Goal: Find specific page/section: Find specific page/section

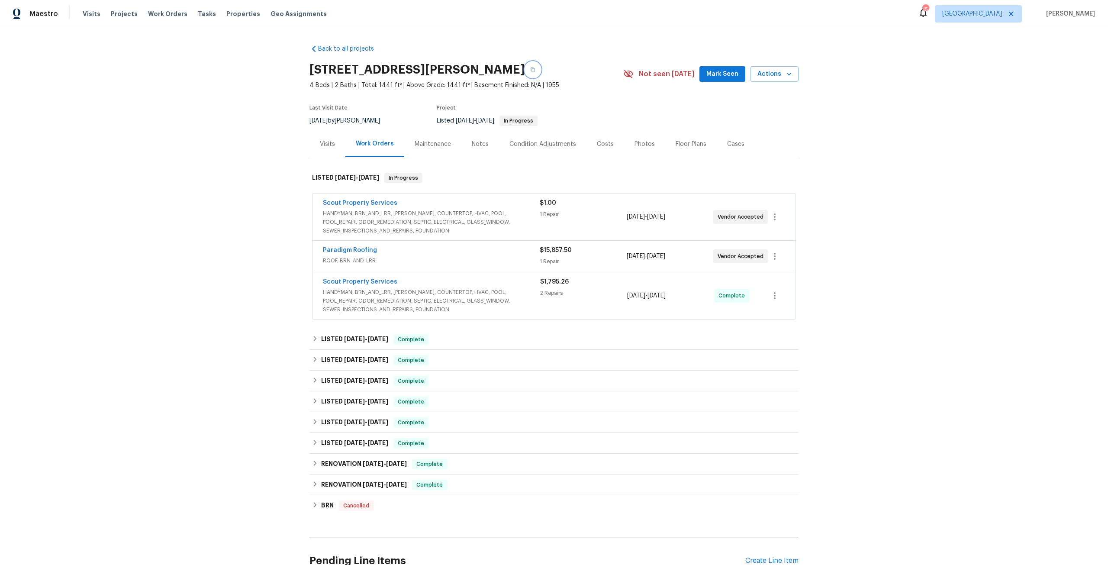
click at [538, 68] on button "button" at bounding box center [533, 70] width 16 height 16
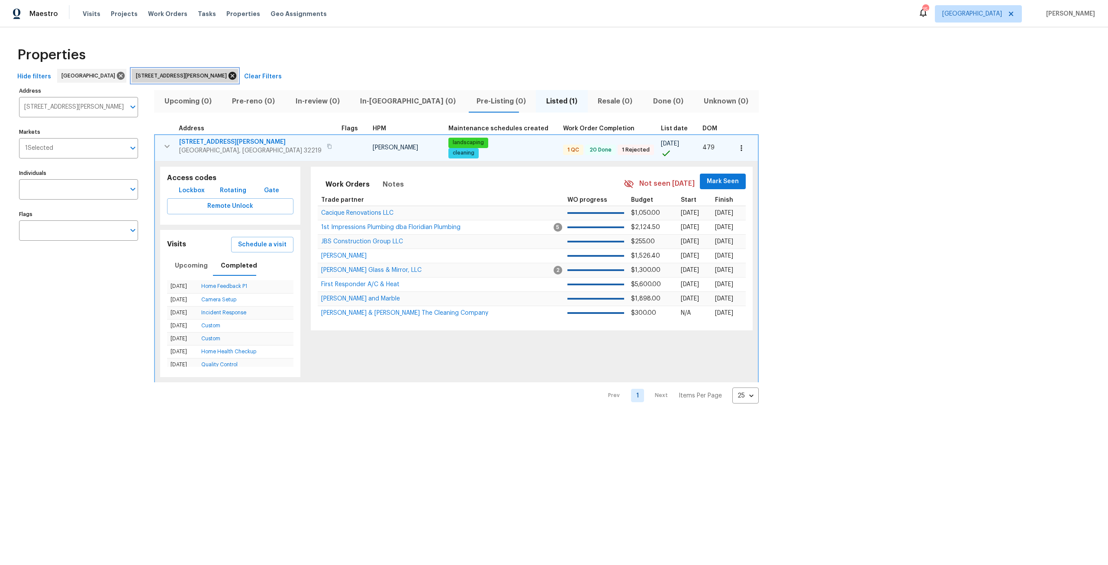
click at [229, 74] on icon at bounding box center [233, 76] width 8 height 8
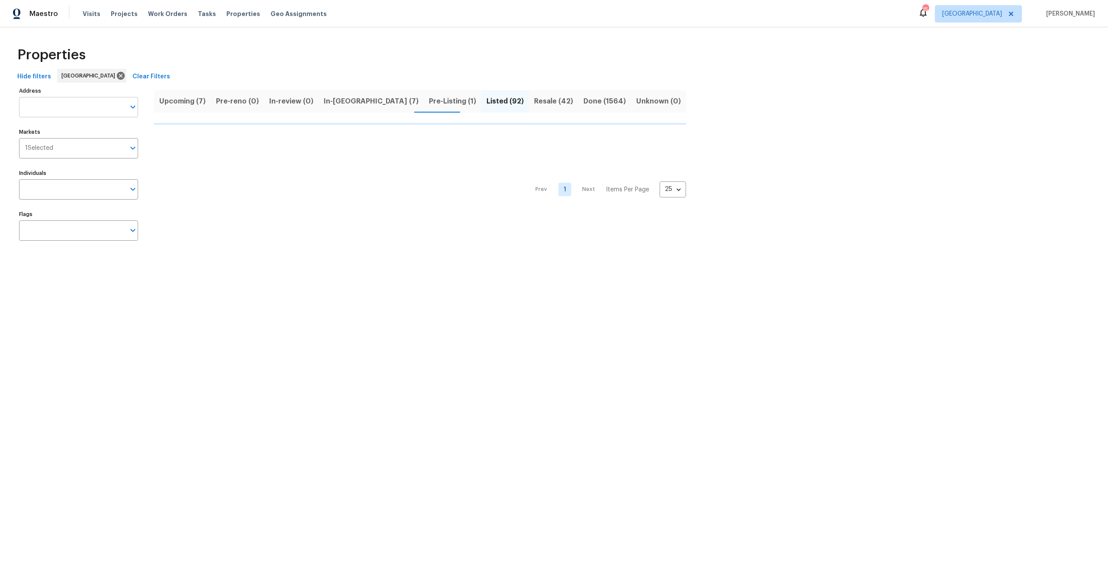
click at [89, 100] on input "Address" at bounding box center [72, 107] width 106 height 20
paste input "[STREET_ADDRESS][PERSON_NAME]"
type input "[STREET_ADDRESS][PERSON_NAME]"
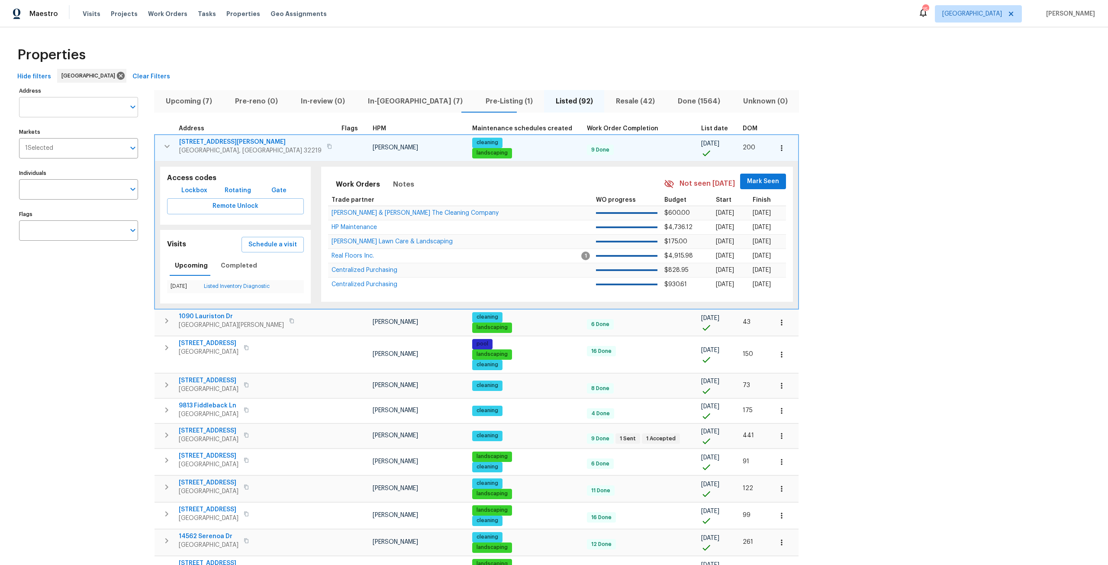
click at [92, 105] on input "Address" at bounding box center [72, 107] width 106 height 20
drag, startPoint x: 92, startPoint y: 105, endPoint x: 42, endPoint y: 106, distance: 49.4
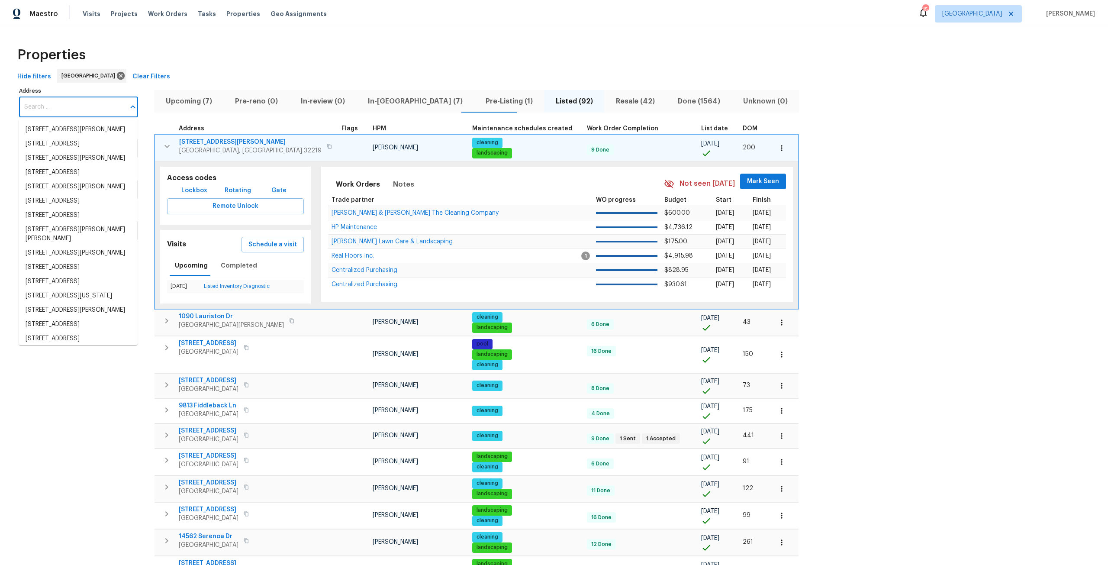
paste input "[STREET_ADDRESS][PERSON_NAME]"
type input "[STREET_ADDRESS][PERSON_NAME]"
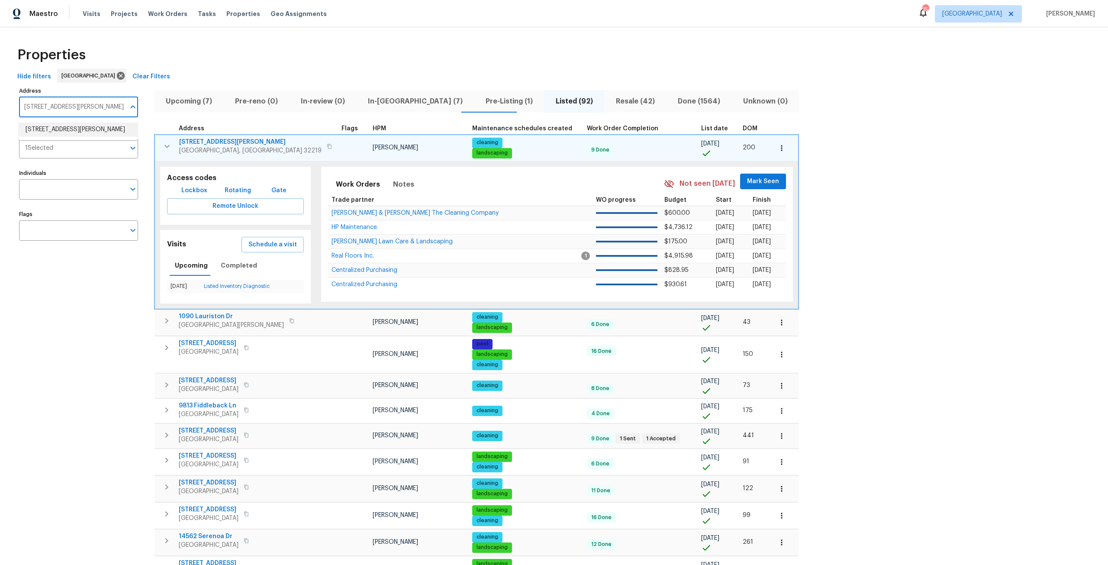
click at [103, 133] on li "[STREET_ADDRESS][PERSON_NAME]" at bounding box center [78, 130] width 119 height 14
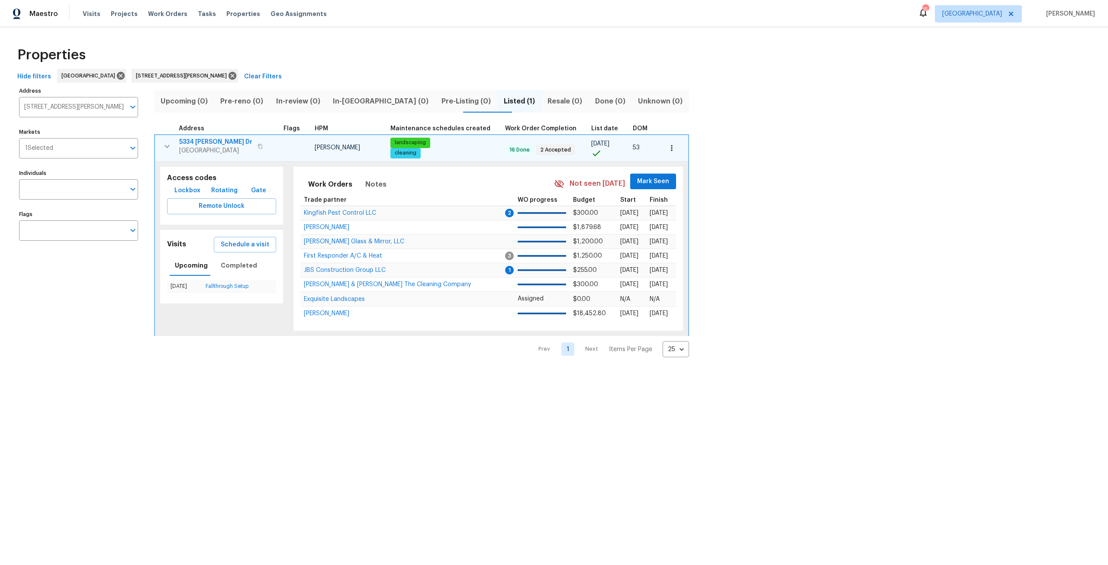
click at [667, 149] on icon "button" at bounding box center [671, 148] width 9 height 9
click at [671, 201] on li "Admin: Renovation" at bounding box center [657, 197] width 97 height 14
